Goal: Information Seeking & Learning: Understand process/instructions

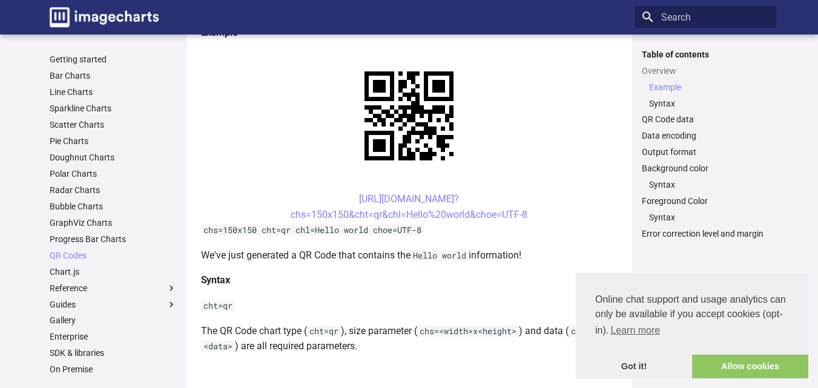
scroll to position [266, 0]
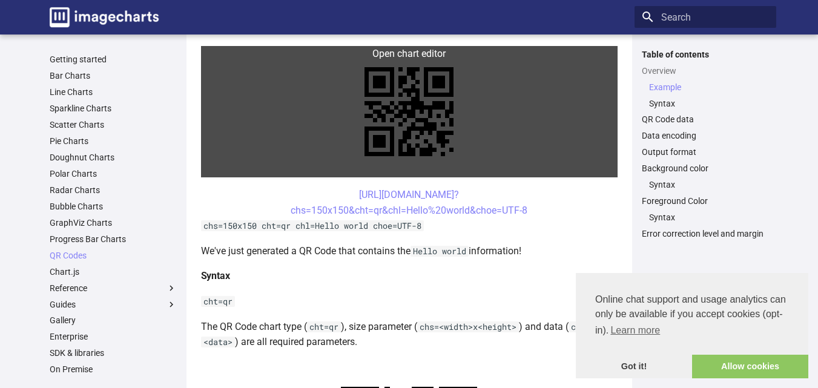
click at [409, 119] on link at bounding box center [409, 111] width 416 height 131
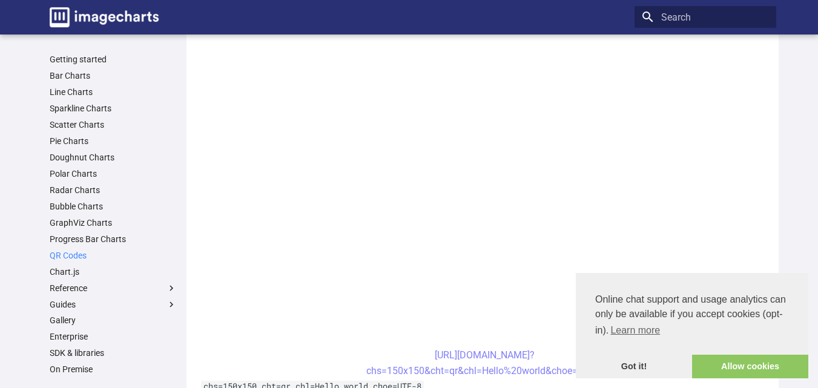
click at [76, 255] on link "QR Codes" at bounding box center [113, 255] width 127 height 11
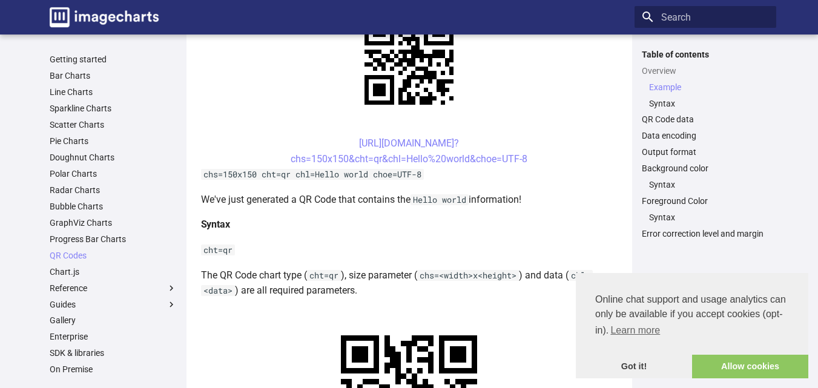
scroll to position [330, 0]
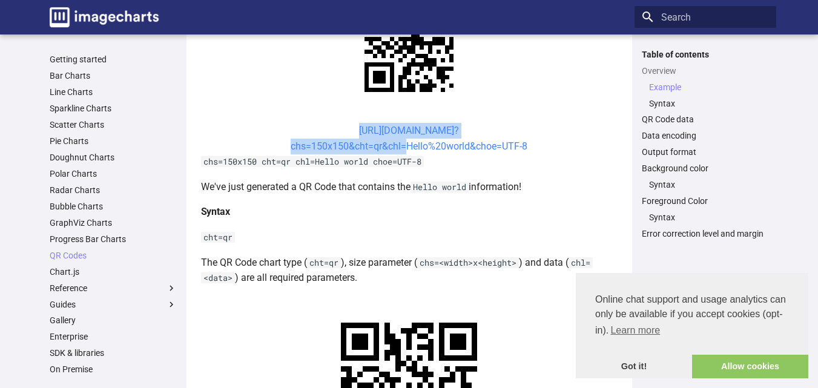
drag, startPoint x: 337, startPoint y: 130, endPoint x: 400, endPoint y: 141, distance: 64.6
click at [400, 141] on center "[URL][DOMAIN_NAME]? chs=150x150&cht=qr&chl=Hello%20world&choe=UTF-8" at bounding box center [409, 138] width 416 height 31
copy link "[URL][DOMAIN_NAME]? chs=150x150&cht=qr&chl"
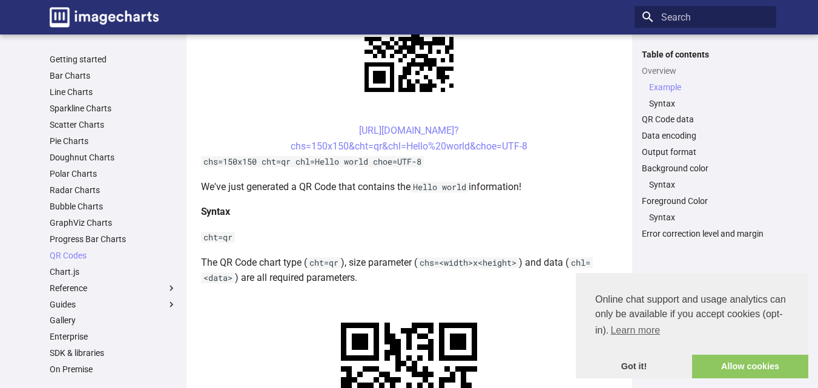
drag, startPoint x: 334, startPoint y: 128, endPoint x: 531, endPoint y: 143, distance: 197.9
click at [531, 143] on center "[URL][DOMAIN_NAME]? chs=150x150&cht=qr&chl=Hello%20world&choe=UTF-8" at bounding box center [409, 138] width 416 height 31
copy link "[URL][DOMAIN_NAME]? chs=150x150&cht=qr&chl=Hello%20world&choe=UTF-8"
click at [329, 128] on center "[URL][DOMAIN_NAME]? chs=150x150&cht=qr&chl=Hello%20world&choe=UTF-8" at bounding box center [409, 138] width 416 height 31
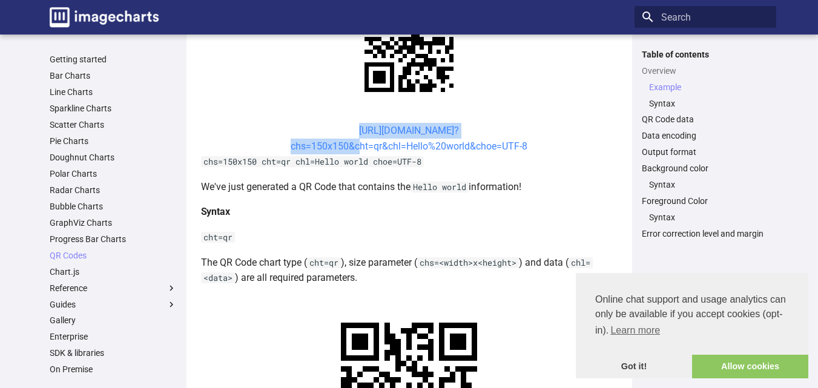
drag, startPoint x: 337, startPoint y: 128, endPoint x: 354, endPoint y: 147, distance: 26.1
click at [354, 147] on center "[URL][DOMAIN_NAME]? chs=150x150&cht=qr&chl=Hello%20world&choe=UTF-8" at bounding box center [409, 138] width 416 height 31
drag, startPoint x: 331, startPoint y: 128, endPoint x: 349, endPoint y: 146, distance: 25.3
click at [349, 146] on center "[URL][DOMAIN_NAME]? chs=150x150&cht=qr&chl=Hello%20world&choe=UTF-8" at bounding box center [409, 138] width 416 height 31
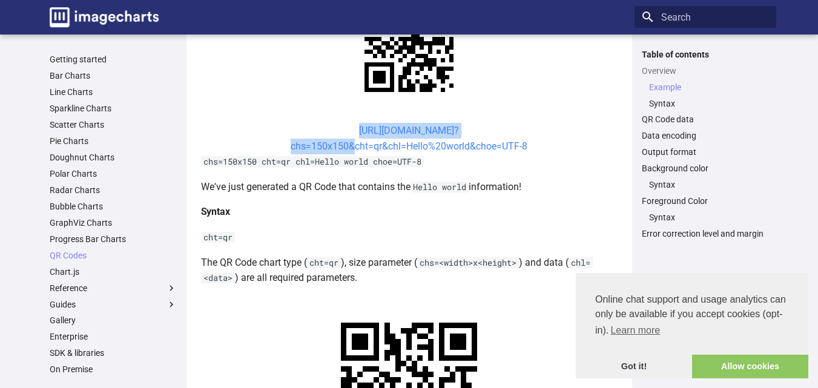
copy link "[URL][DOMAIN_NAME]? chs=150x150"
drag, startPoint x: 338, startPoint y: 128, endPoint x: 402, endPoint y: 145, distance: 66.4
click at [402, 145] on center "[URL][DOMAIN_NAME]? chs=150x150&cht=qr&chl=Hello%20world&choe=UTF-8" at bounding box center [409, 138] width 416 height 31
copy link "[URL][DOMAIN_NAME]? chs=150x150&cht=qr&chl"
